Goal: Information Seeking & Learning: Learn about a topic

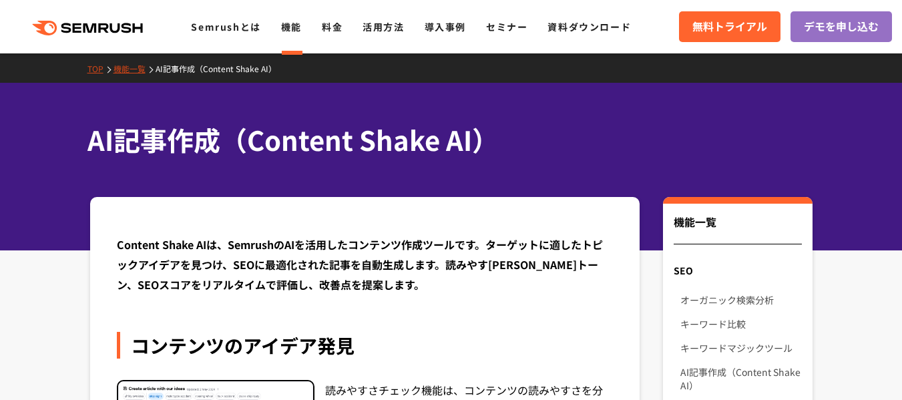
click at [121, 27] on icon at bounding box center [117, 28] width 10 height 10
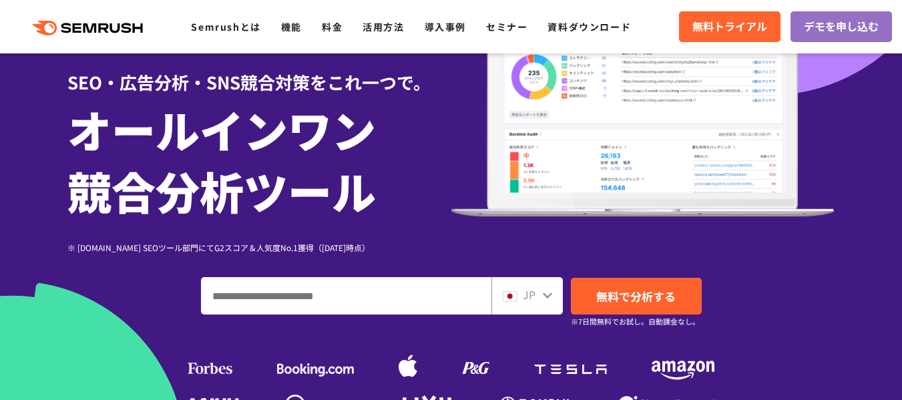
scroll to position [126, 0]
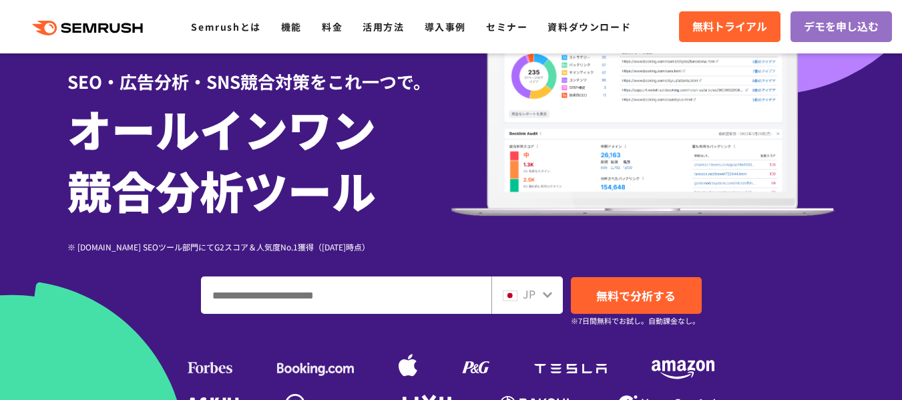
click at [398, 301] on input "ドメイン、キーワードまたはURLを入力してください" at bounding box center [346, 295] width 289 height 36
type input "*"
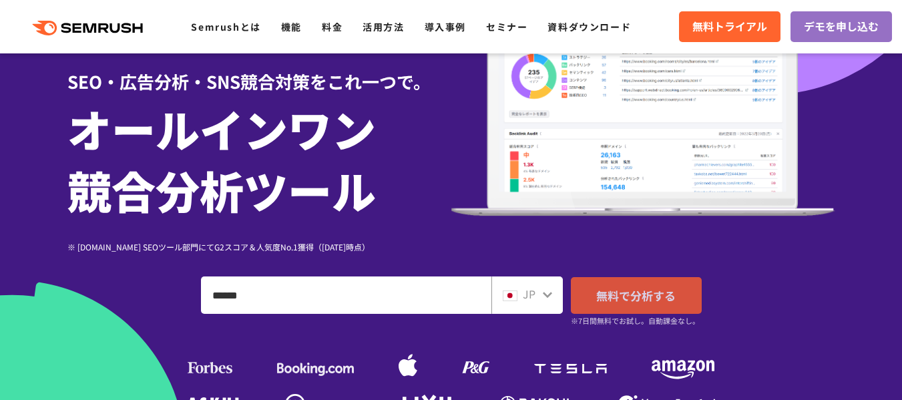
type input "******"
click at [625, 292] on span "無料で分析する" at bounding box center [635, 295] width 79 height 17
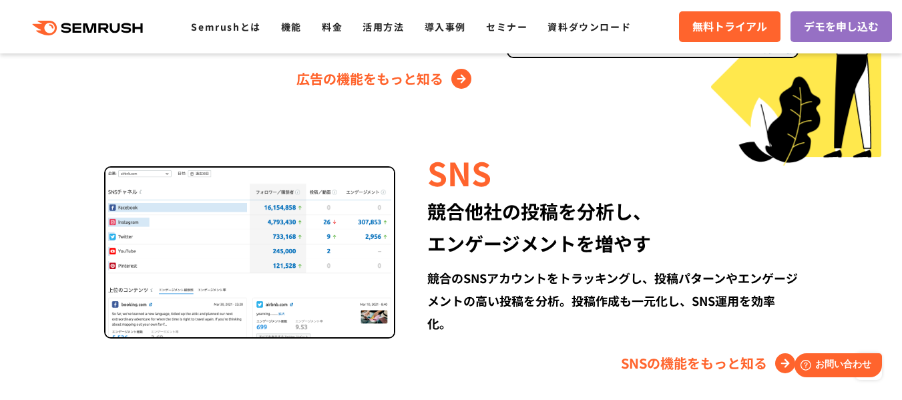
scroll to position [1757, 0]
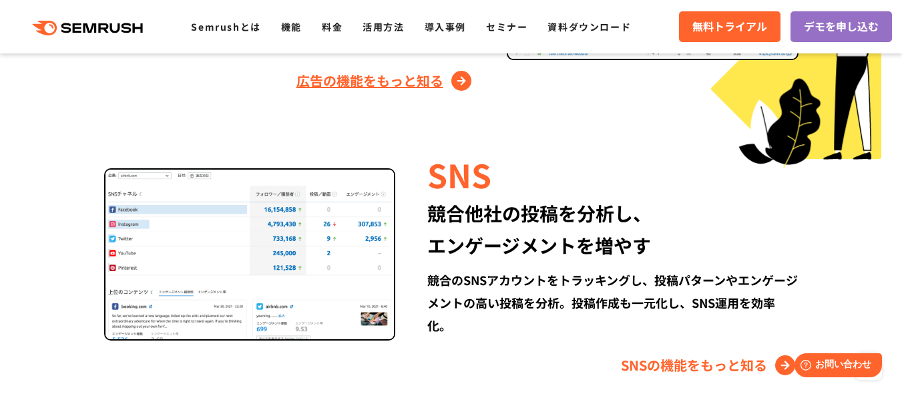
click at [393, 85] on link "広告の機能をもっと知る" at bounding box center [385, 80] width 178 height 21
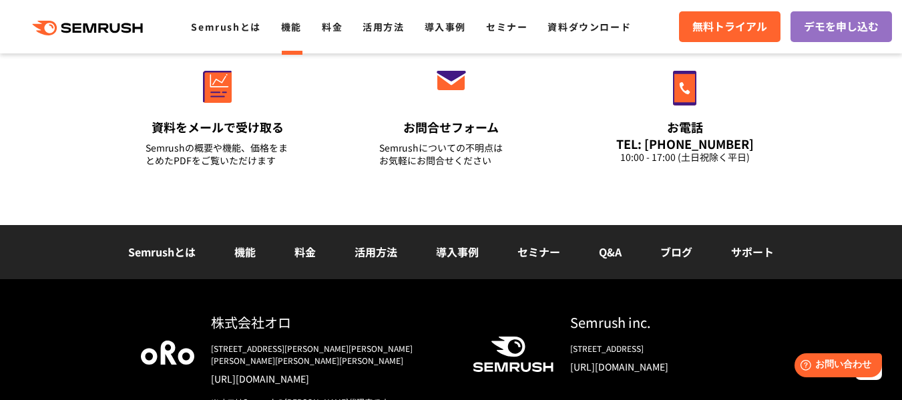
scroll to position [4736, 0]
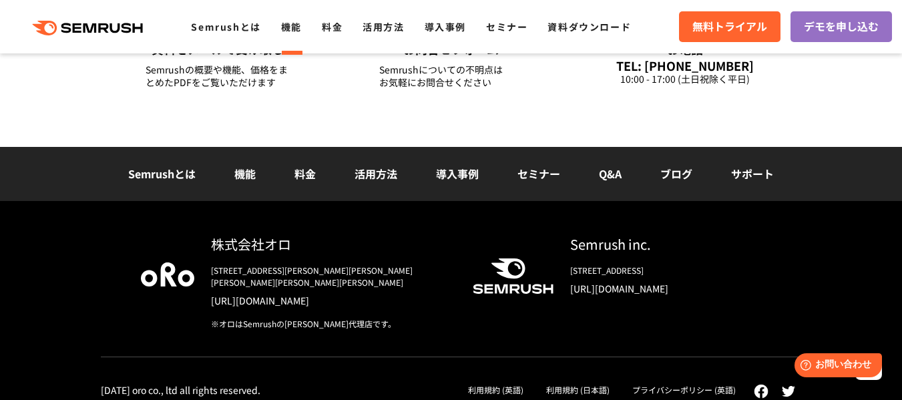
click at [299, 172] on link "料金" at bounding box center [304, 174] width 21 height 16
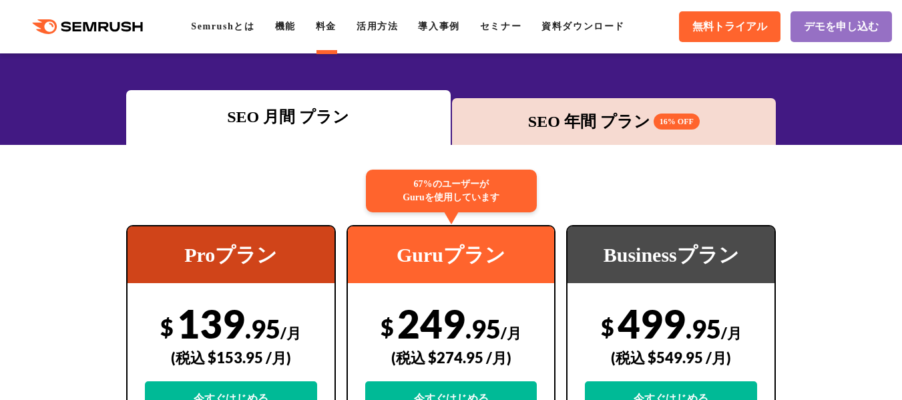
scroll to position [160, 0]
